Goal: Navigation & Orientation: Find specific page/section

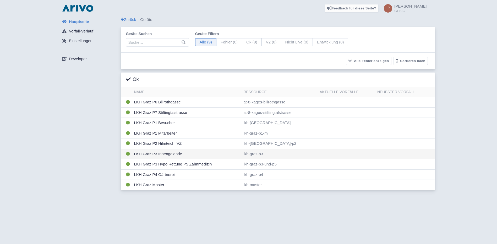
click at [162, 154] on td "LKH Graz P3 Innengelände" at bounding box center [186, 154] width 109 height 10
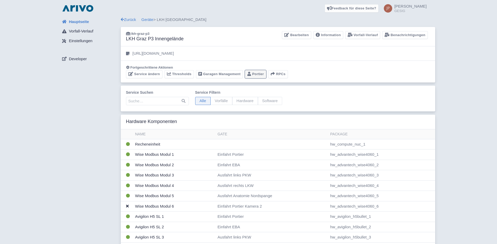
click at [255, 75] on link "Portier" at bounding box center [255, 74] width 21 height 8
click at [147, 19] on link "Geräte" at bounding box center [147, 19] width 12 height 4
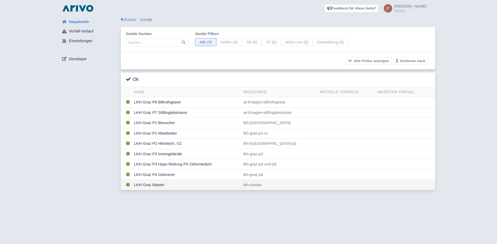
click at [141, 186] on td "LKH Graz Master" at bounding box center [186, 185] width 109 height 10
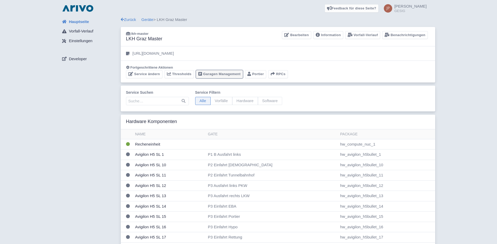
click at [225, 75] on link "Garagen Management" at bounding box center [219, 74] width 47 height 8
